Goal: Check status: Check status

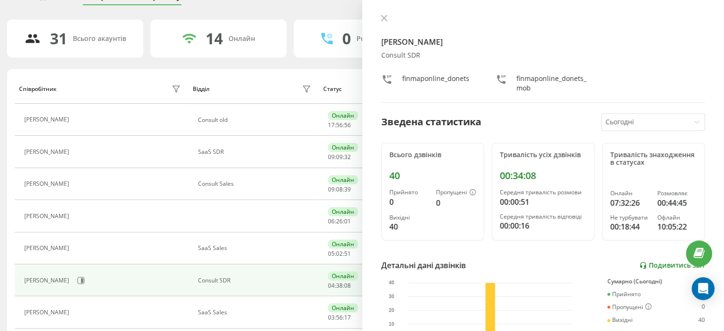
click at [645, 264] on link "Подивитись звіт" at bounding box center [672, 265] width 66 height 8
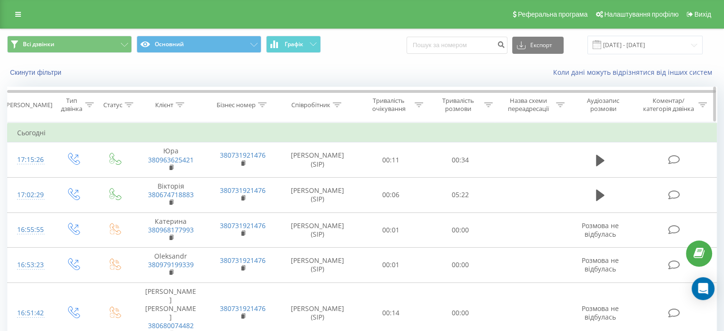
click at [481, 104] on div "Тривалість розмови" at bounding box center [458, 105] width 48 height 16
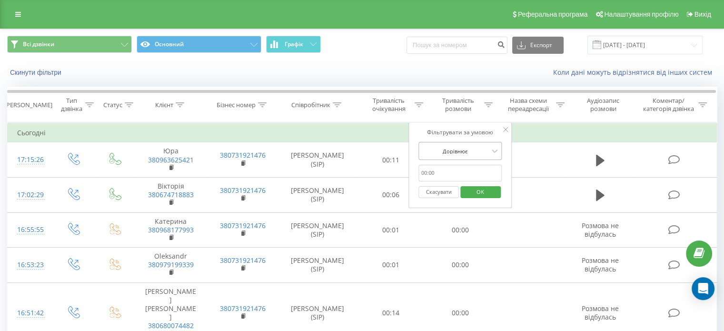
click at [455, 150] on div at bounding box center [455, 151] width 68 height 9
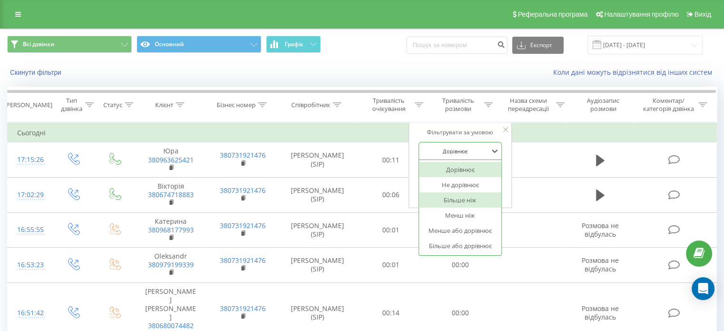
click at [464, 198] on div "Більше ніж" at bounding box center [460, 199] width 83 height 15
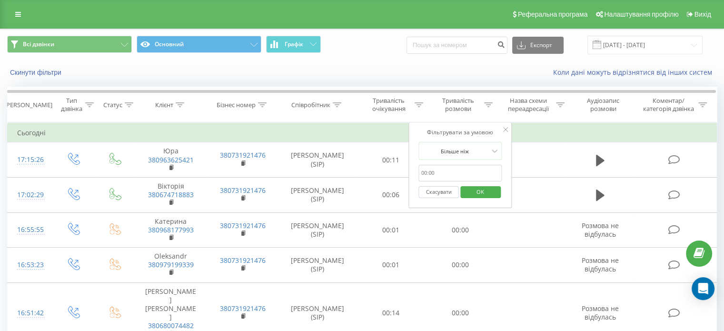
click at [448, 172] on input "text" at bounding box center [460, 173] width 84 height 17
type input "30.00"
click at [485, 192] on span "OK" at bounding box center [480, 191] width 27 height 15
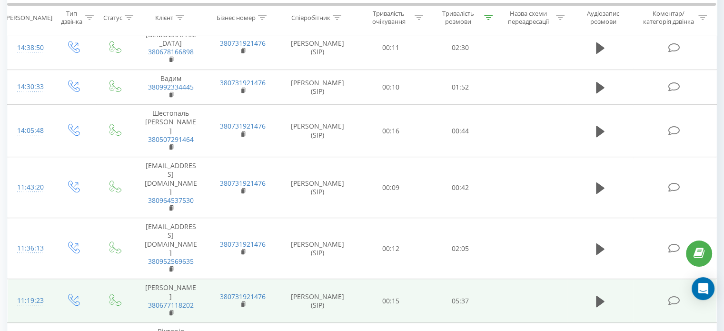
scroll to position [379, 0]
